Goal: Navigation & Orientation: Find specific page/section

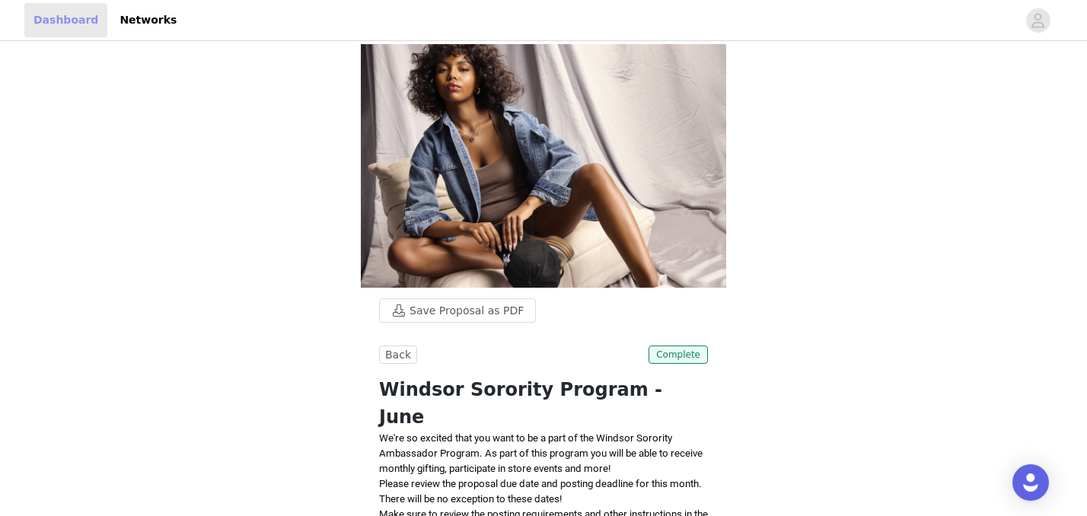
click at [67, 17] on link "Dashboard" at bounding box center [65, 20] width 83 height 34
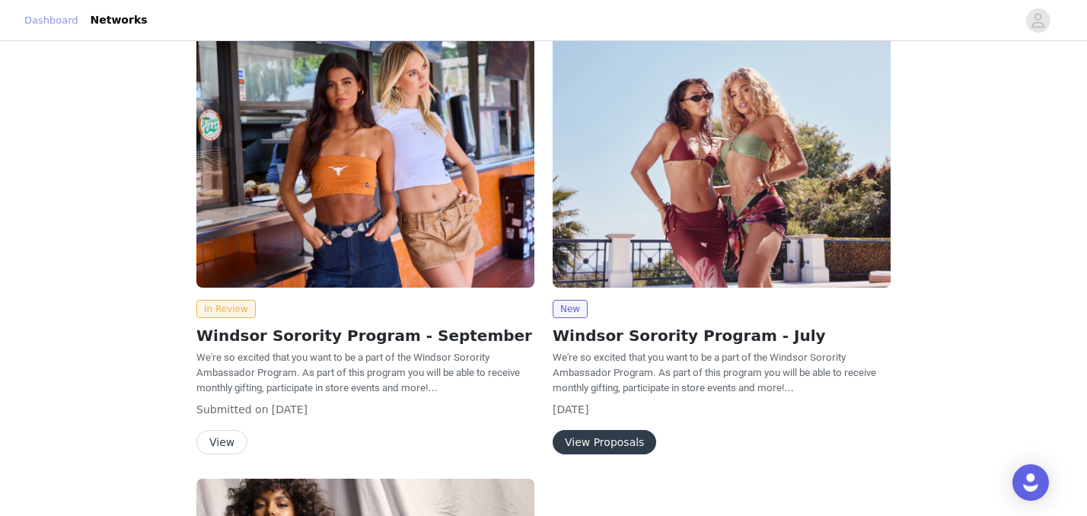
scroll to position [31, 0]
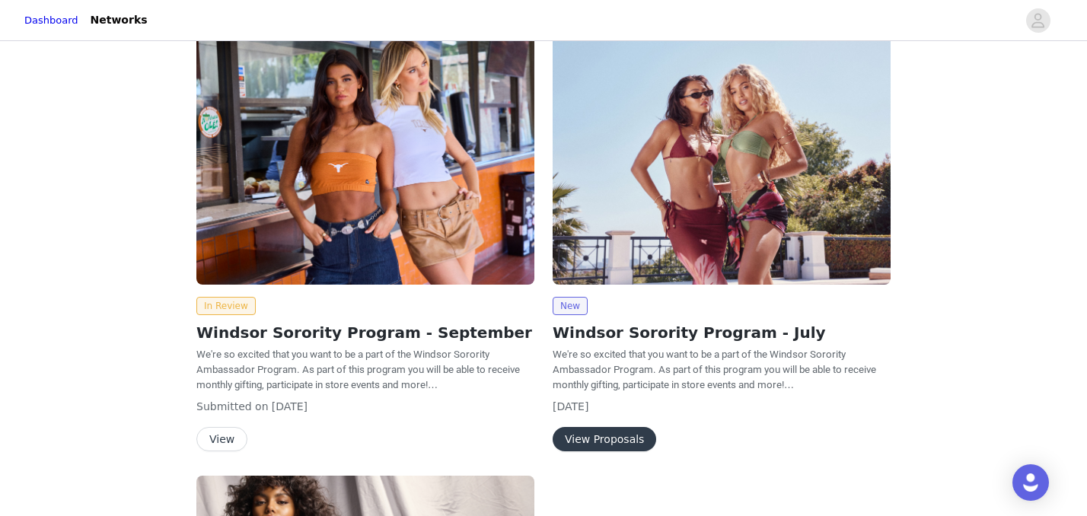
click at [228, 435] on button "View" at bounding box center [221, 439] width 51 height 24
